Goal: Information Seeking & Learning: Learn about a topic

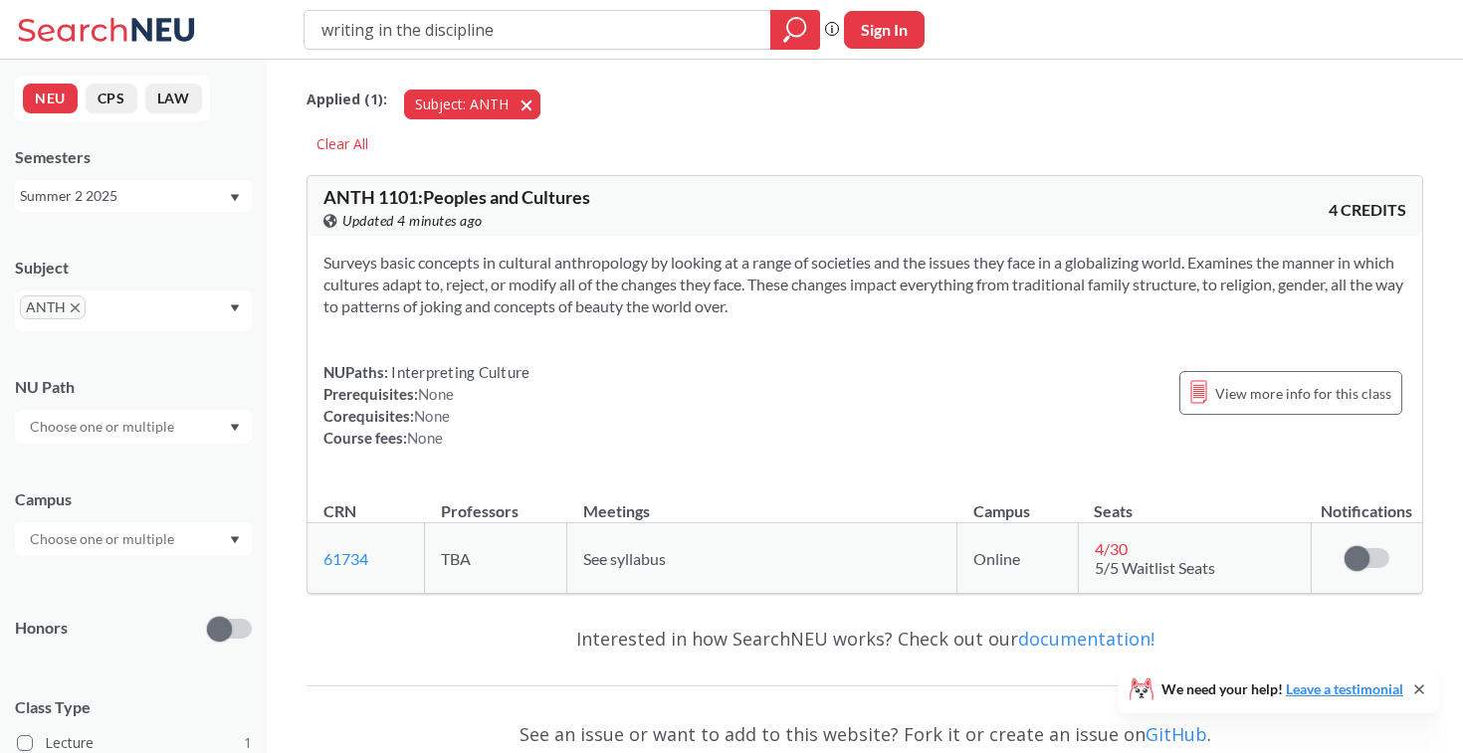
click at [524, 97] on button "Subject: ANTH ANTH" at bounding box center [472, 105] width 136 height 30
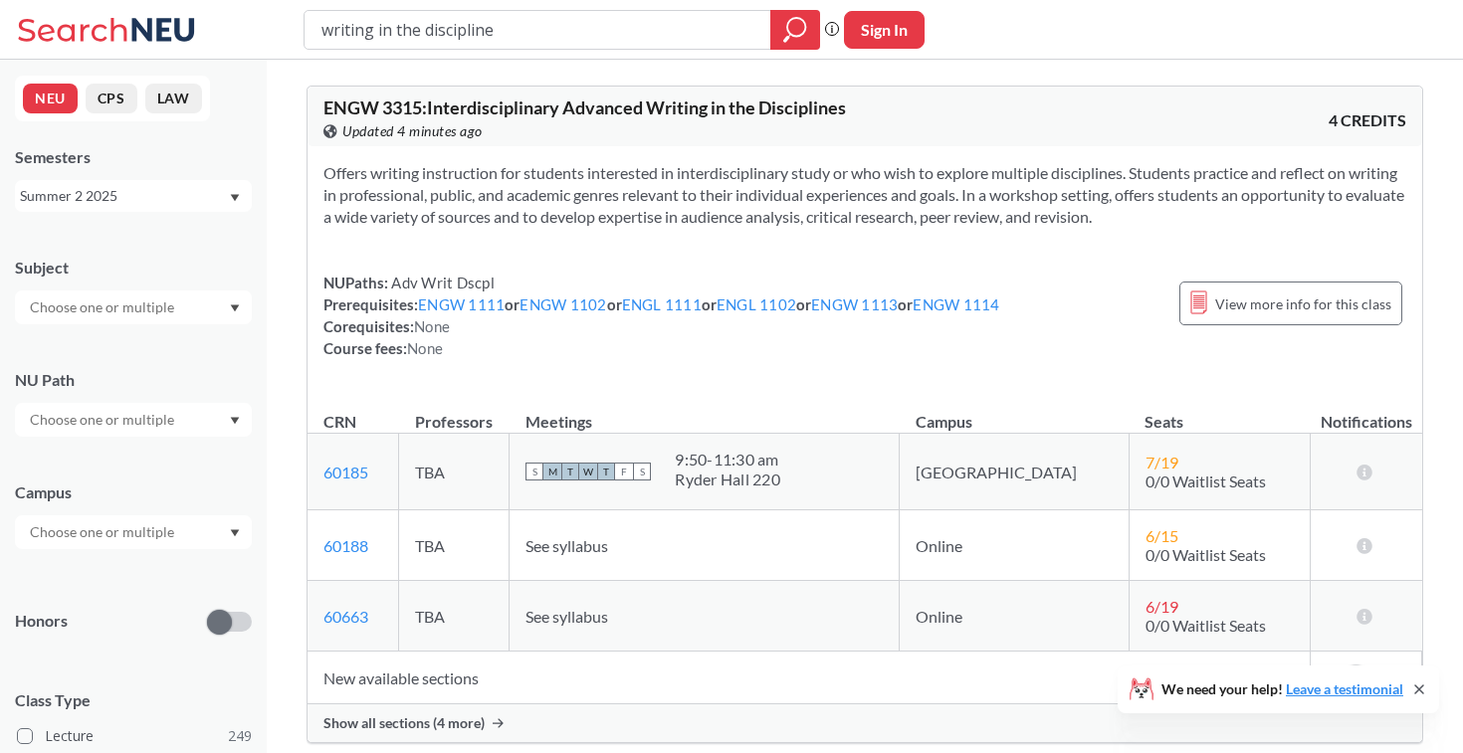
click at [149, 198] on div "Summer 2 2025" at bounding box center [124, 196] width 208 height 22
click at [144, 236] on div "Spring 2026" at bounding box center [138, 240] width 225 height 22
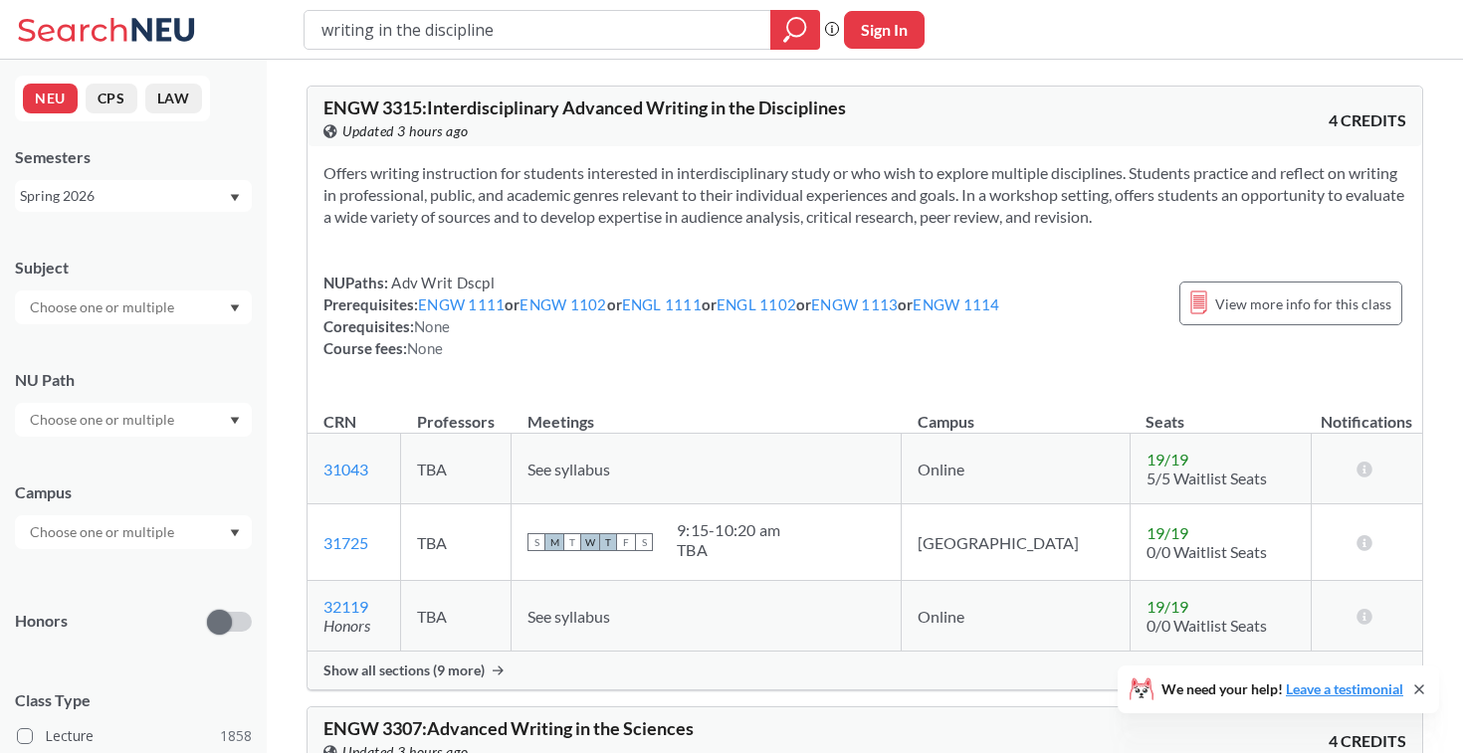
click at [592, 27] on input "writing in the discipline" at bounding box center [538, 30] width 437 height 34
type input "INTL 4700"
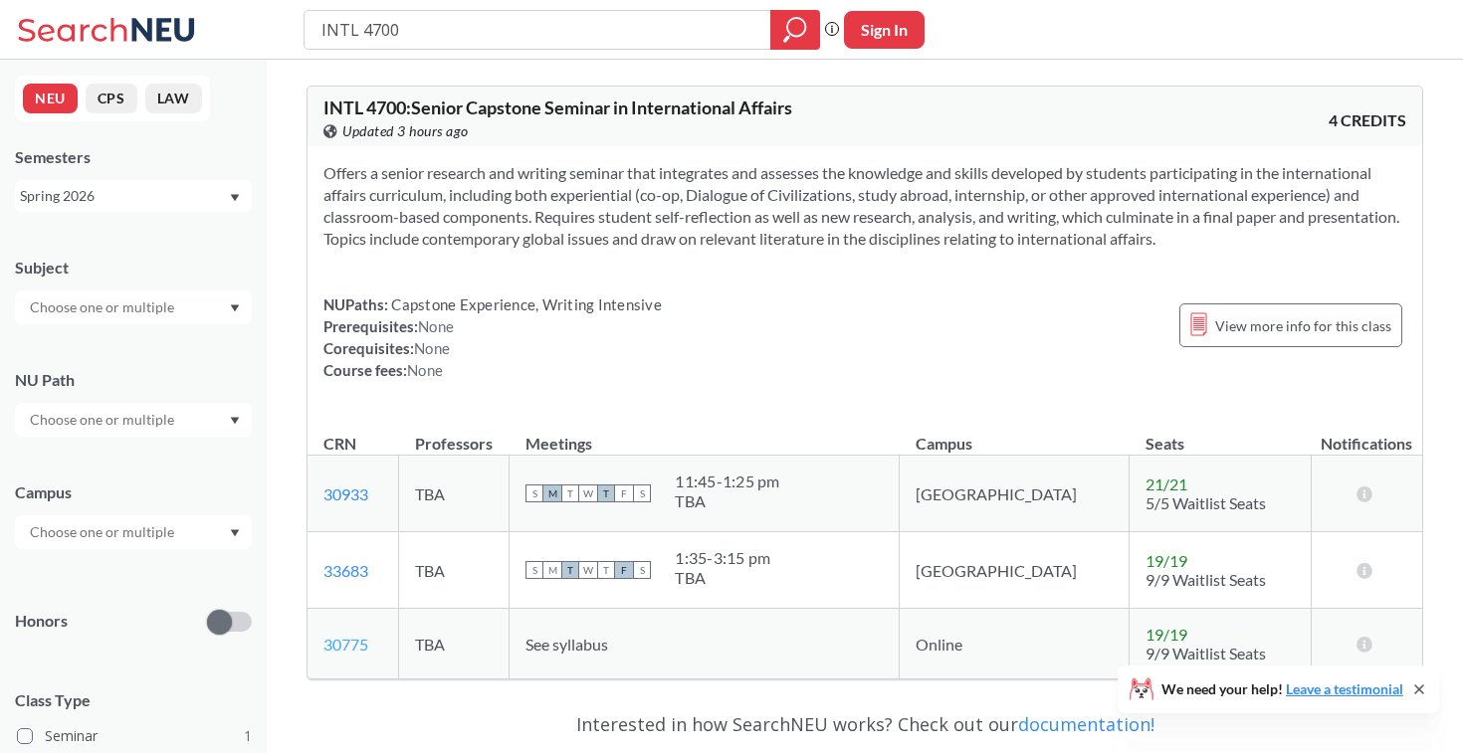
click at [348, 641] on link "30775" at bounding box center [345, 644] width 45 height 19
